Goal: Task Accomplishment & Management: Complete application form

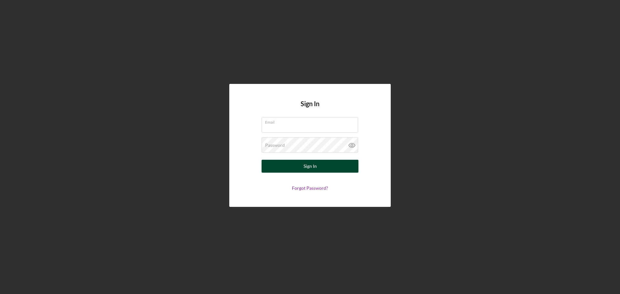
type input "[EMAIL_ADDRESS][DOMAIN_NAME]"
click at [288, 163] on button "Sign In" at bounding box center [310, 166] width 97 height 13
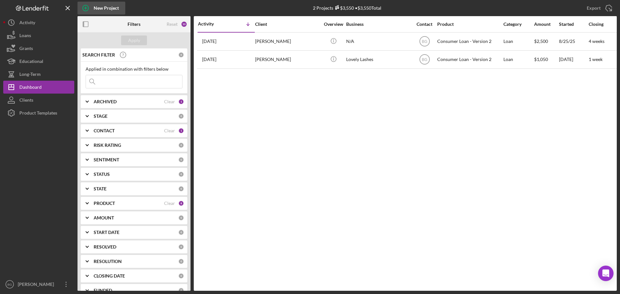
click at [95, 12] on div "New Project" at bounding box center [106, 8] width 25 height 13
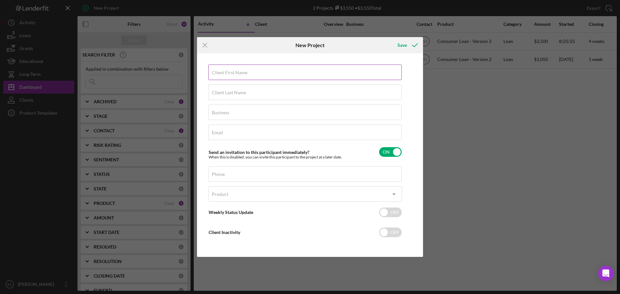
click at [257, 73] on input "Client First Name" at bounding box center [304, 73] width 193 height 16
type input "[PERSON_NAME]"
type input "Woodford"
type input "N/A"
paste input "[EMAIL_ADDRESS][DOMAIN_NAME]"
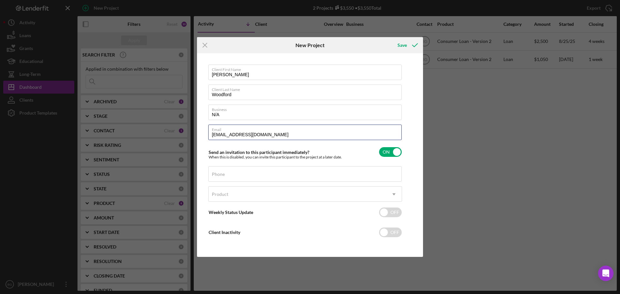
type input "[EMAIL_ADDRESS][DOMAIN_NAME]"
click at [235, 174] on div "Phone" at bounding box center [305, 174] width 194 height 16
paste input "[PHONE_NUMBER]"
type input "[PHONE_NUMBER]"
click at [236, 191] on div "Product" at bounding box center [298, 194] width 178 height 15
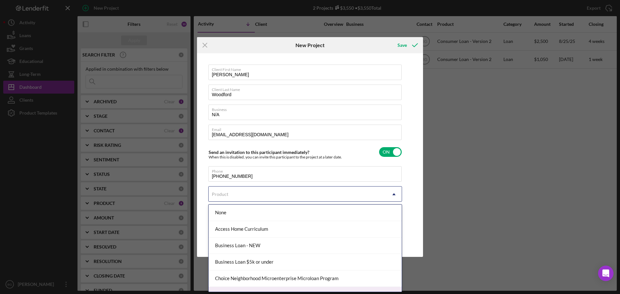
scroll to position [32, 0]
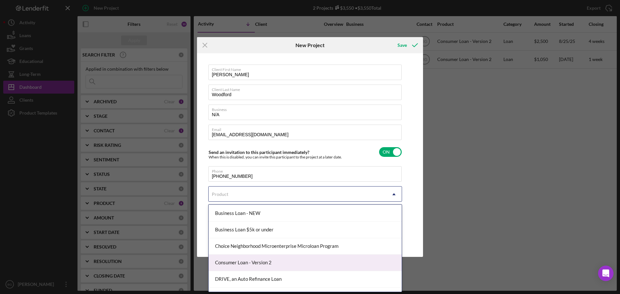
click at [235, 266] on div "Consumer Loan - Version 2" at bounding box center [305, 263] width 193 height 16
checkbox input "true"
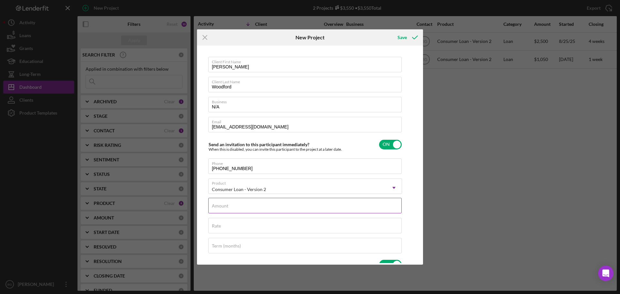
click at [245, 205] on div "Amount" at bounding box center [305, 206] width 194 height 16
type textarea "Thank you for your application to [PERSON_NAME]! Please login to see what we st…"
type input "$1"
type textarea "Thank you for your application to [PERSON_NAME]! Please login to see what we st…"
type input "$11"
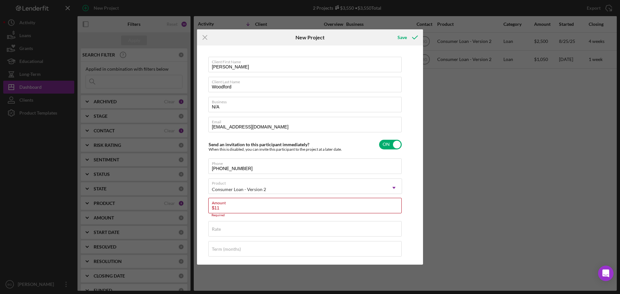
type textarea "Thank you for your application to [PERSON_NAME]! Please login to see what we st…"
type input "$115"
type textarea "Thank you for your application to [PERSON_NAME]! Please login to see what we st…"
type input "$1,150"
type textarea "Thank you for your application to [PERSON_NAME]! Please login to see what we st…"
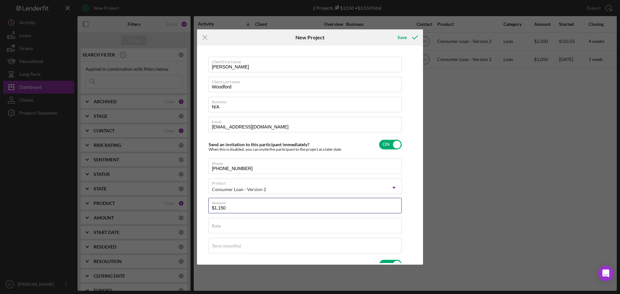
type input "$1,150"
type textarea "Thank you for your application to [PERSON_NAME]! Please login to see what we st…"
click at [246, 224] on div "Rate" at bounding box center [305, 226] width 194 height 16
type input "1%"
type textarea "Thank you for your application to [PERSON_NAME]! Please login to see what we st…"
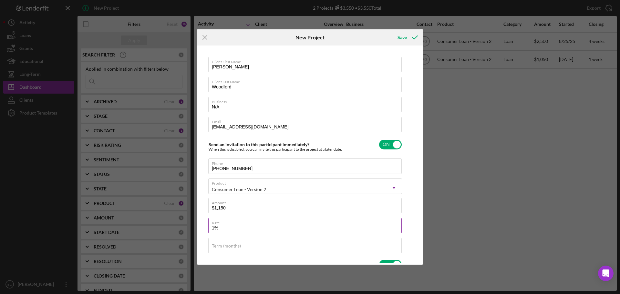
type input "18%"
type textarea "Thank you for your application to [PERSON_NAME]! Please login to see what we st…"
type input "18.000%"
type textarea "Thank you for your application to [PERSON_NAME]! Please login to see what we st…"
click at [247, 248] on input "Term (months)" at bounding box center [304, 246] width 193 height 16
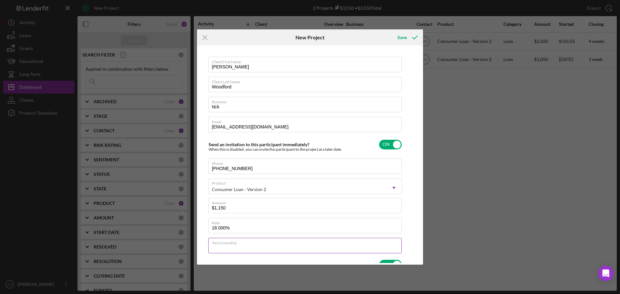
type input "2"
type textarea "Thank you for your application to [PERSON_NAME]! Please login to see what we st…"
type input "24"
type textarea "Thank you for your application to [PERSON_NAME]! Please login to see what we st…"
type input "24"
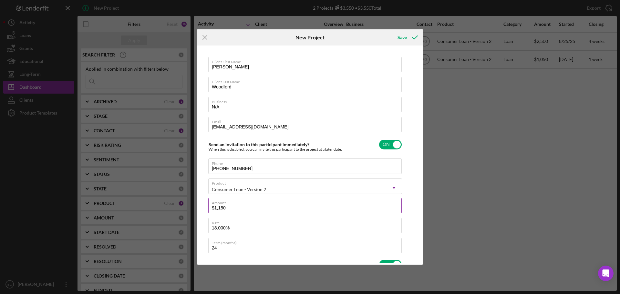
type textarea "Thank you for your application to [PERSON_NAME]! Please login to see what we st…"
click at [237, 206] on input "$1,150" at bounding box center [304, 206] width 193 height 16
type input "$1"
type textarea "Thank you for your application to [PERSON_NAME]! Please login to see what we st…"
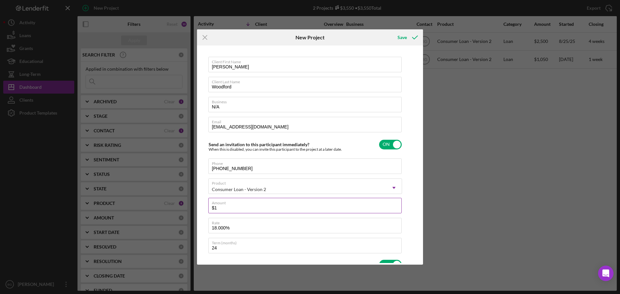
type input "$11"
type textarea "Thank you for your application to [PERSON_NAME]! Please login to see what we st…"
type input "$110"
type textarea "Thank you for your application to [PERSON_NAME]! Please login to see what we st…"
type input "$1,100"
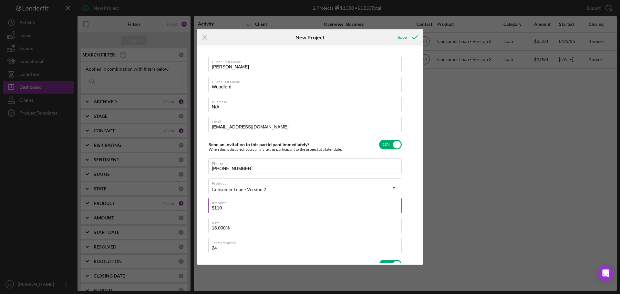
type textarea "Thank you for your application to [PERSON_NAME]! Please login to see what we st…"
type input "$1,100"
type textarea "Thank you for your application to [PERSON_NAME]! Please login to see what we st…"
